Goal: Transaction & Acquisition: Purchase product/service

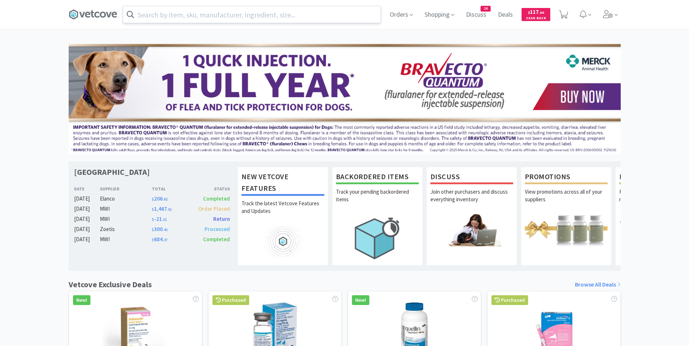
click at [177, 15] on input "text" at bounding box center [251, 14] width 257 height 17
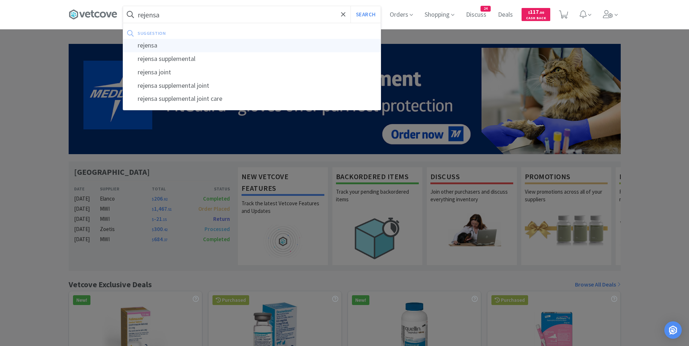
type input "rejensa"
click at [179, 45] on div "rejensa" at bounding box center [251, 45] width 257 height 13
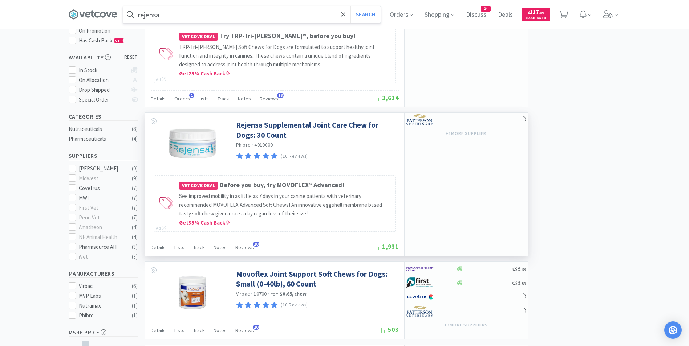
scroll to position [109, 0]
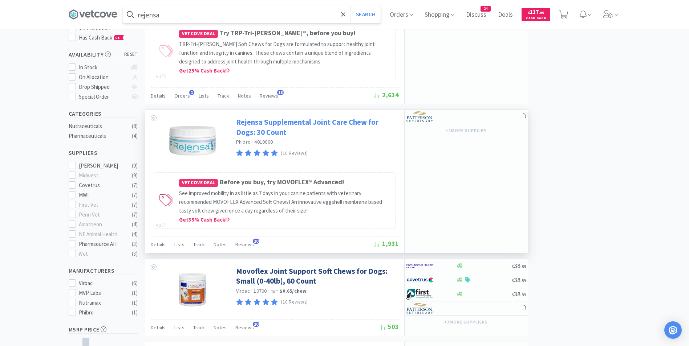
click at [261, 130] on link "Rejensa Supplemental Joint Care Chew for Dogs: 30 Count" at bounding box center [316, 127] width 161 height 20
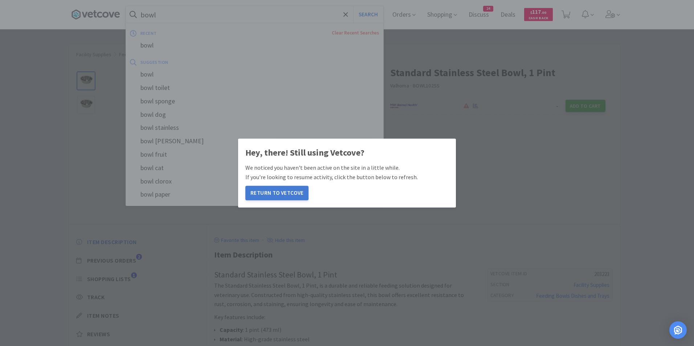
click at [293, 189] on button "Return to Vetcove" at bounding box center [276, 193] width 63 height 15
